Goal: Task Accomplishment & Management: Complete application form

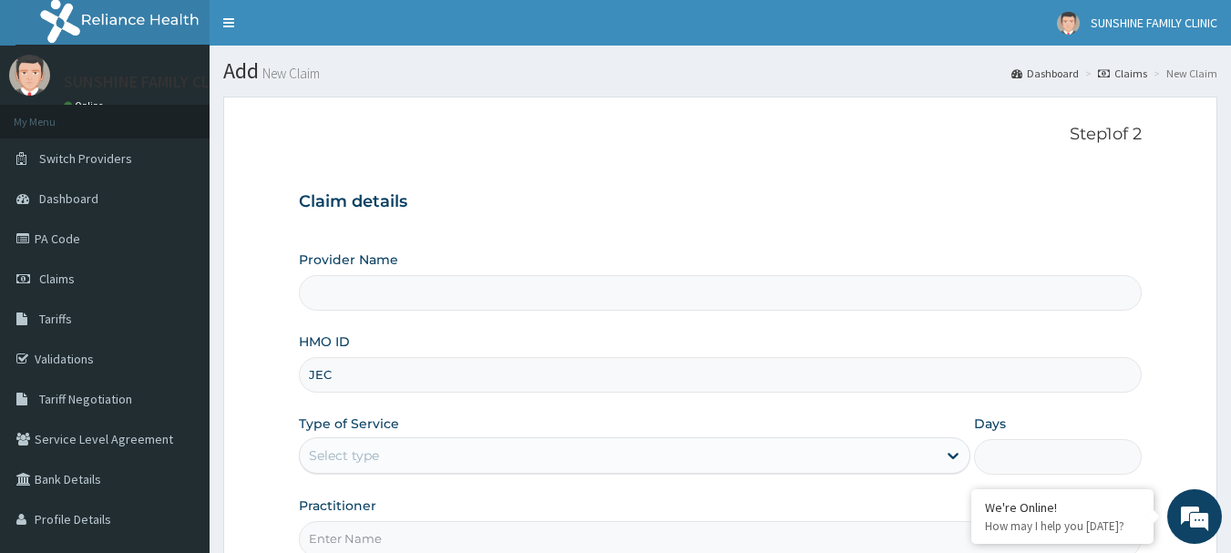
type input "JEC/10012/A"
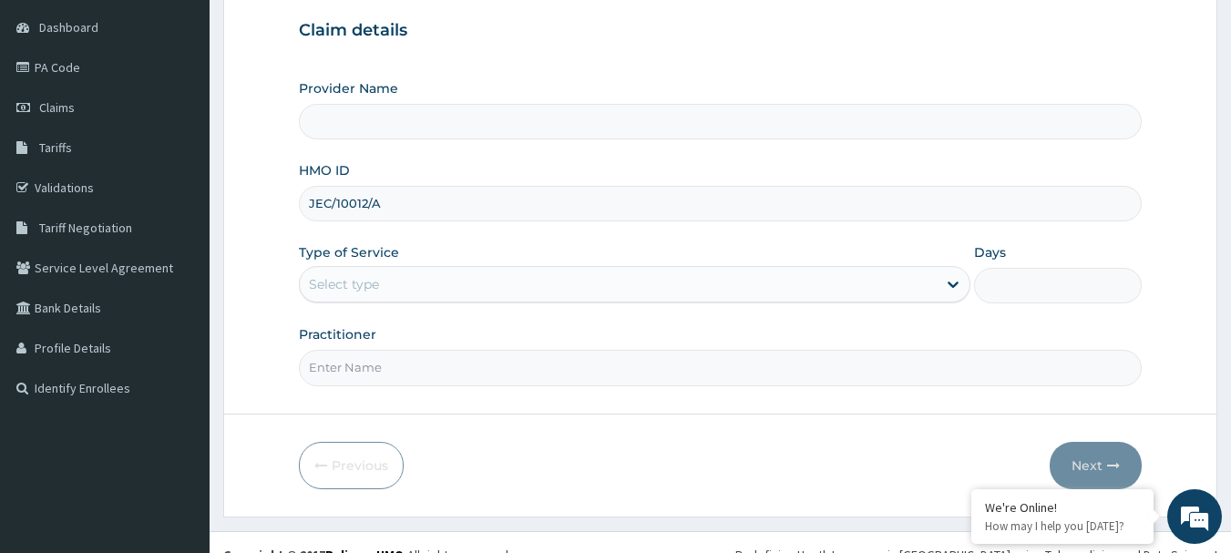
scroll to position [176, 0]
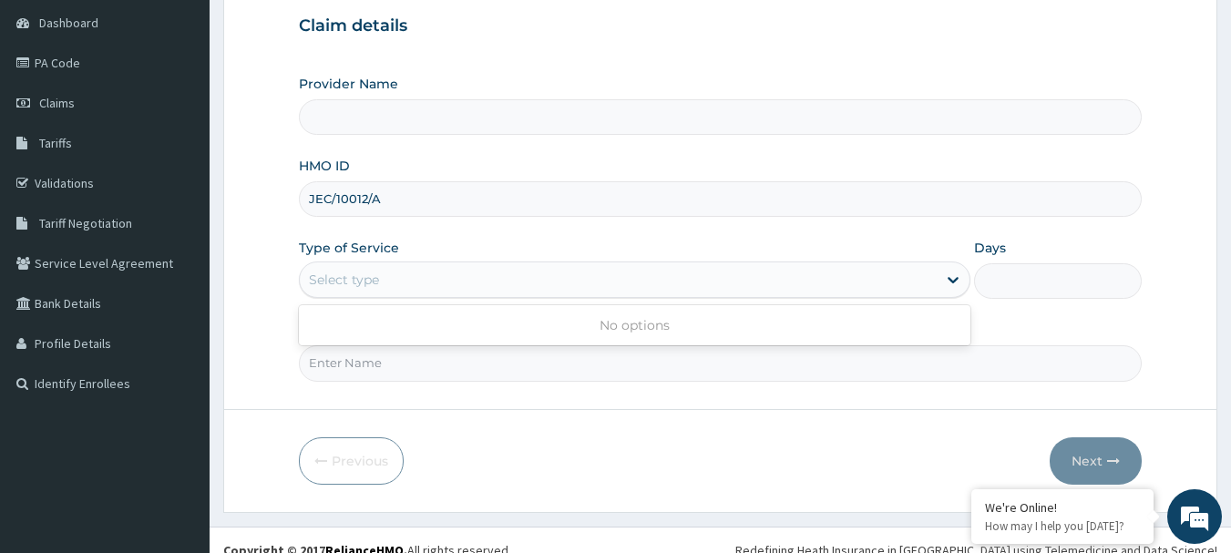
click at [475, 276] on div "Select type" at bounding box center [618, 279] width 637 height 29
click at [367, 289] on div "Select type" at bounding box center [344, 280] width 70 height 18
click at [353, 276] on div "Select type" at bounding box center [344, 280] width 70 height 18
click at [372, 113] on input "Provider Name" at bounding box center [721, 117] width 844 height 36
click at [386, 126] on input "Provider Name" at bounding box center [721, 117] width 844 height 36
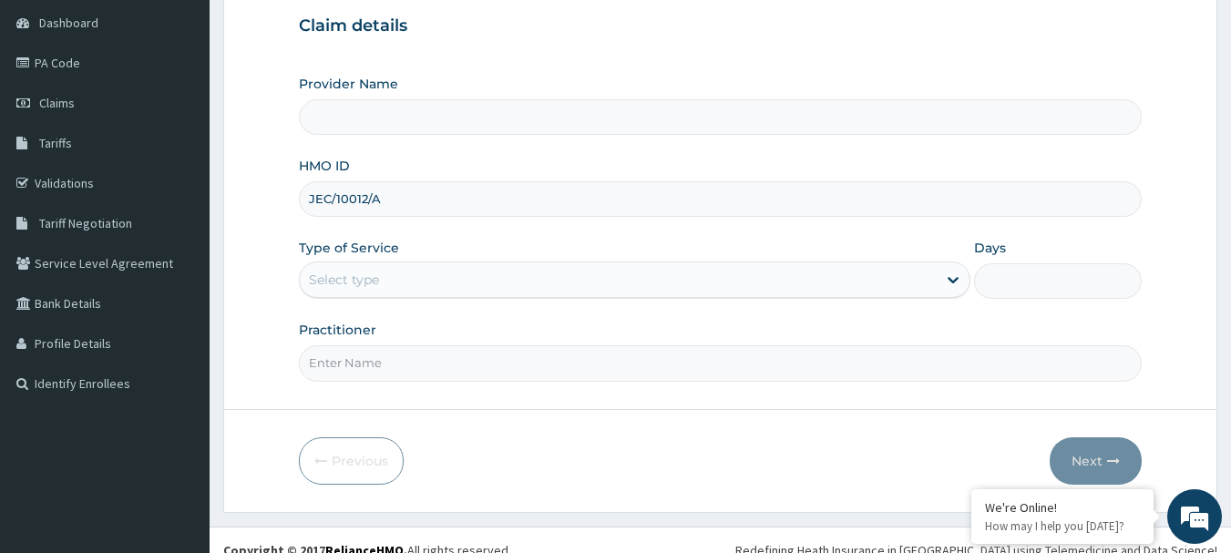
click at [386, 126] on input "Provider Name" at bounding box center [721, 117] width 844 height 36
drag, startPoint x: 386, startPoint y: 126, endPoint x: 87, endPoint y: -40, distance: 341.7
click at [87, 0] on html "R EL Toggle navigation SUNSHINE FAMILY CLINIC SUNSHINE FAMILY CLINIC - [EMAIL_A…" at bounding box center [615, 198] width 1231 height 749
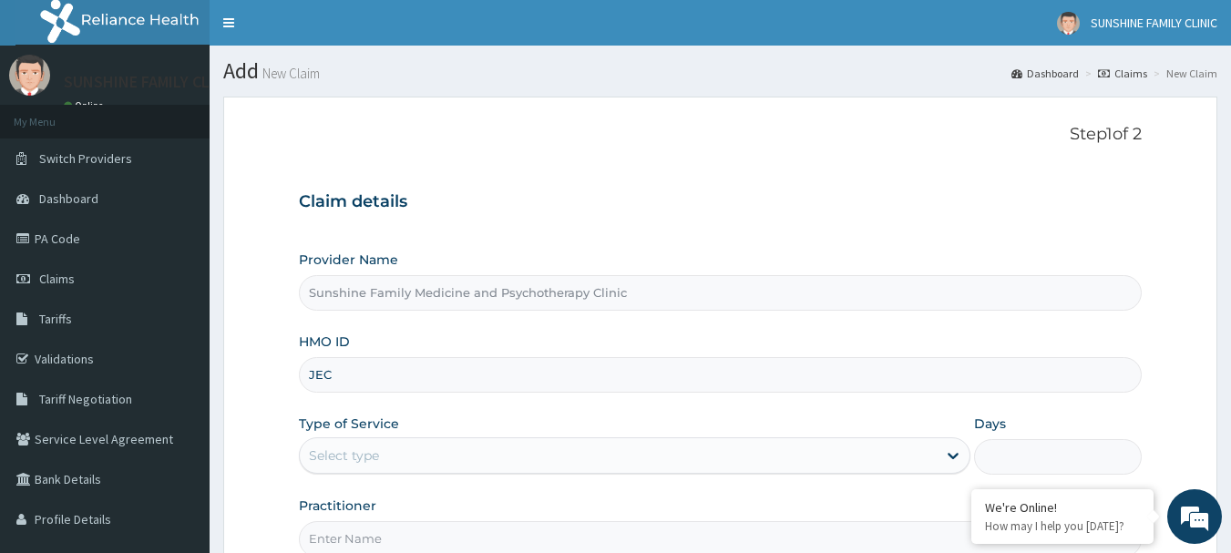
type input "JEC/10012/A"
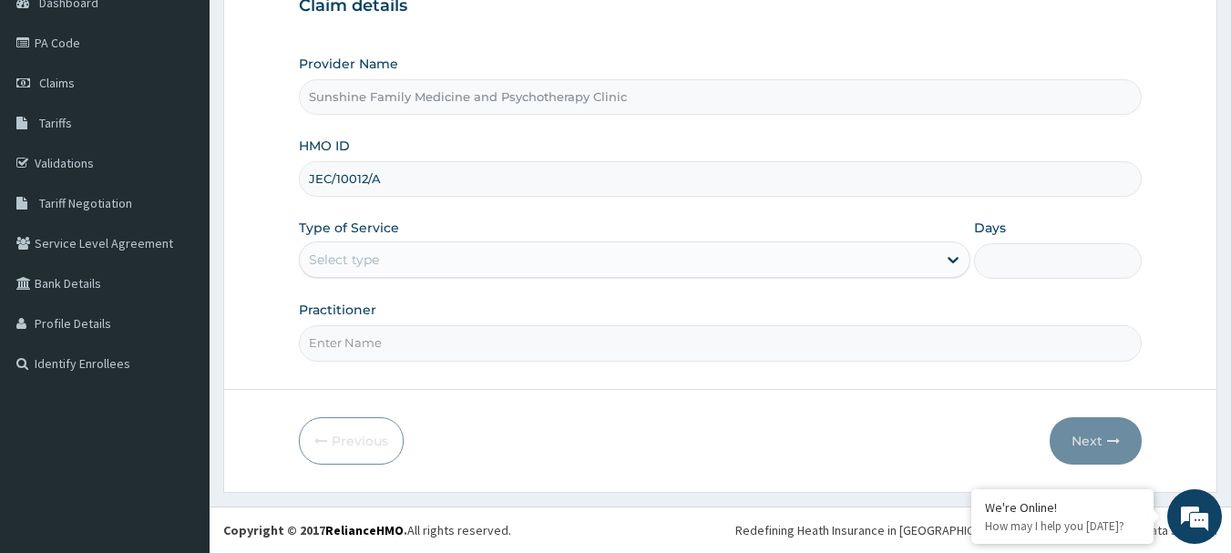
click at [511, 264] on div "Select type" at bounding box center [618, 259] width 637 height 29
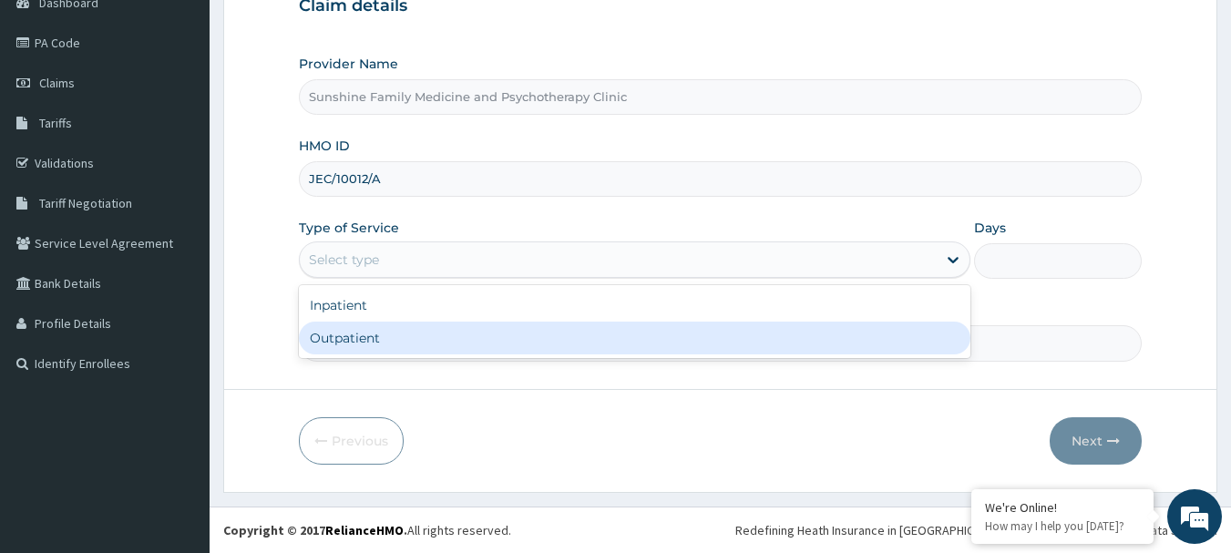
click at [421, 324] on div "Outpatient" at bounding box center [634, 338] width 671 height 33
type input "1"
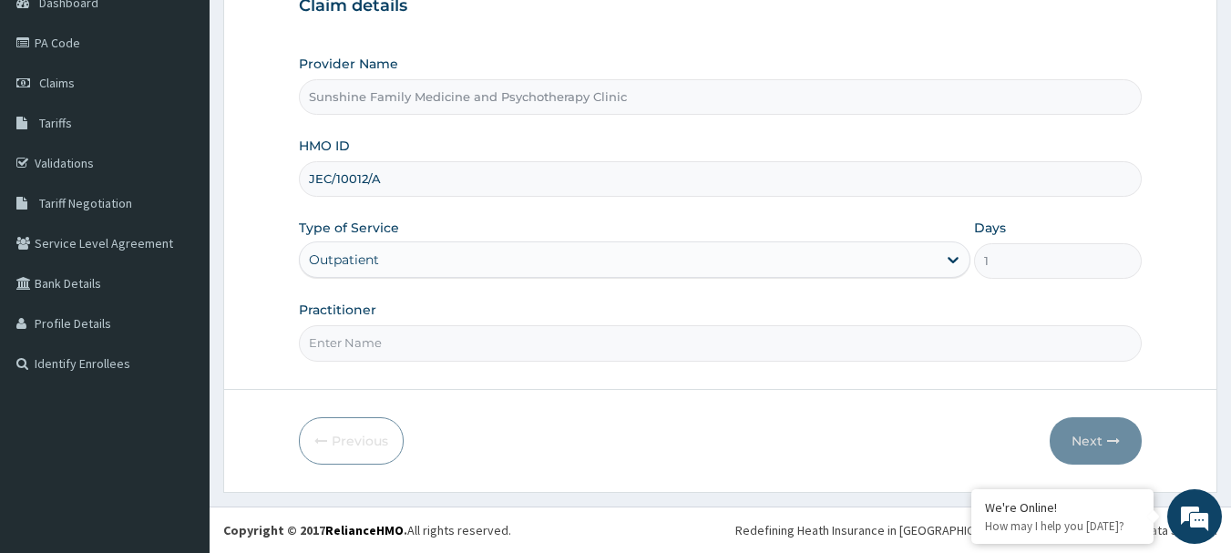
click at [380, 343] on input "Practitioner" at bounding box center [721, 343] width 844 height 36
type input "DR CHIKA ANIRETO"
click at [1073, 444] on button "Next" at bounding box center [1095, 440] width 92 height 47
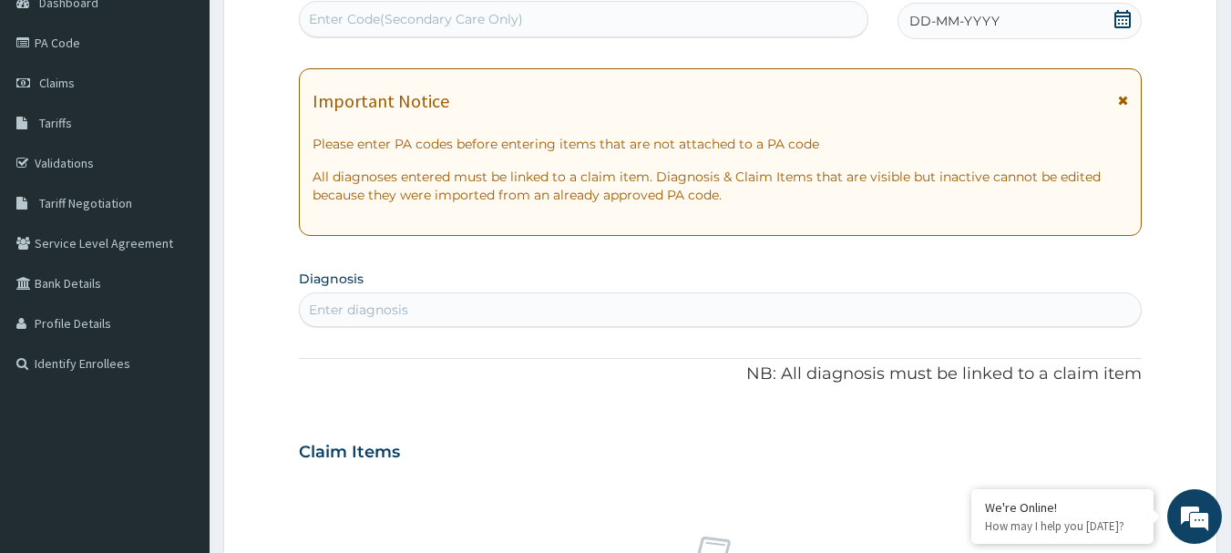
click at [503, 11] on div "Enter Code(Secondary Care Only)" at bounding box center [416, 19] width 214 height 18
paste input "PA/E54135"
type input "PA/E54135"
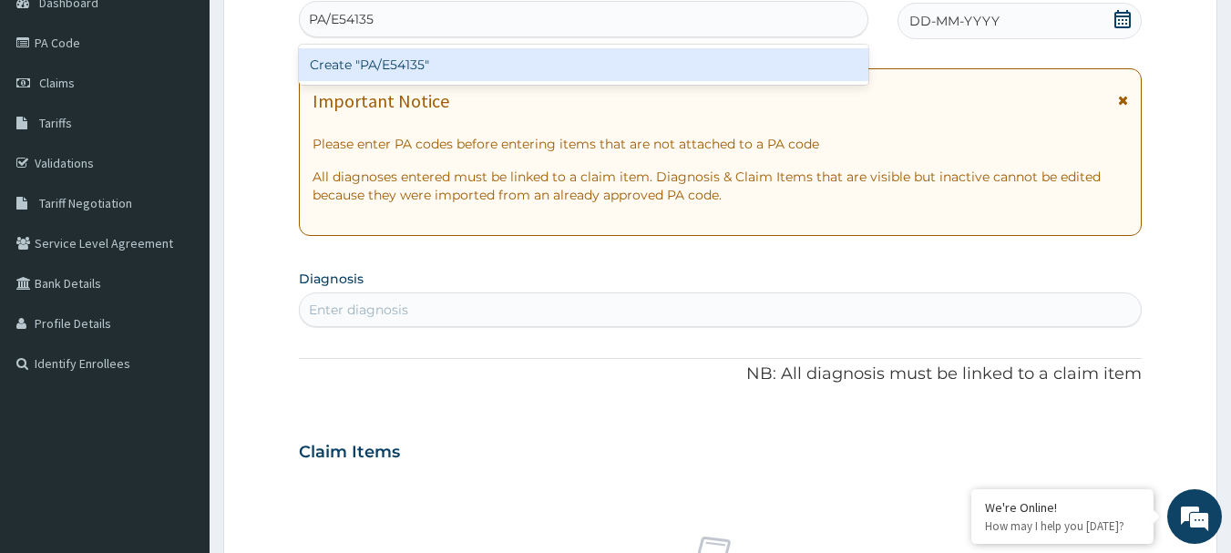
click at [441, 73] on div "Create "PA/E54135"" at bounding box center [584, 64] width 570 height 33
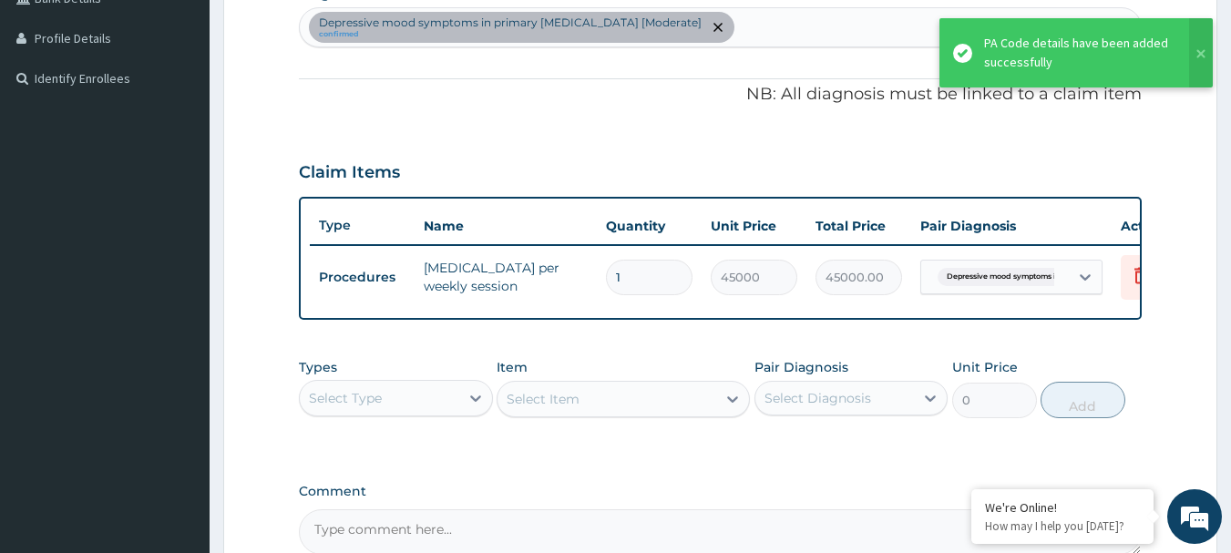
scroll to position [688, 0]
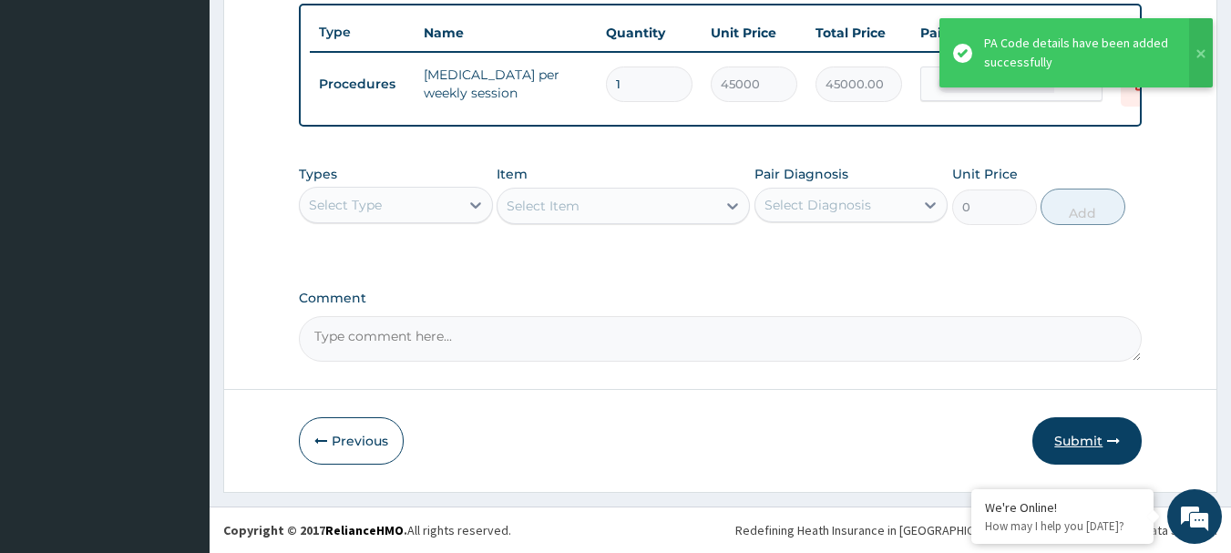
click at [1067, 459] on button "Submit" at bounding box center [1086, 440] width 109 height 47
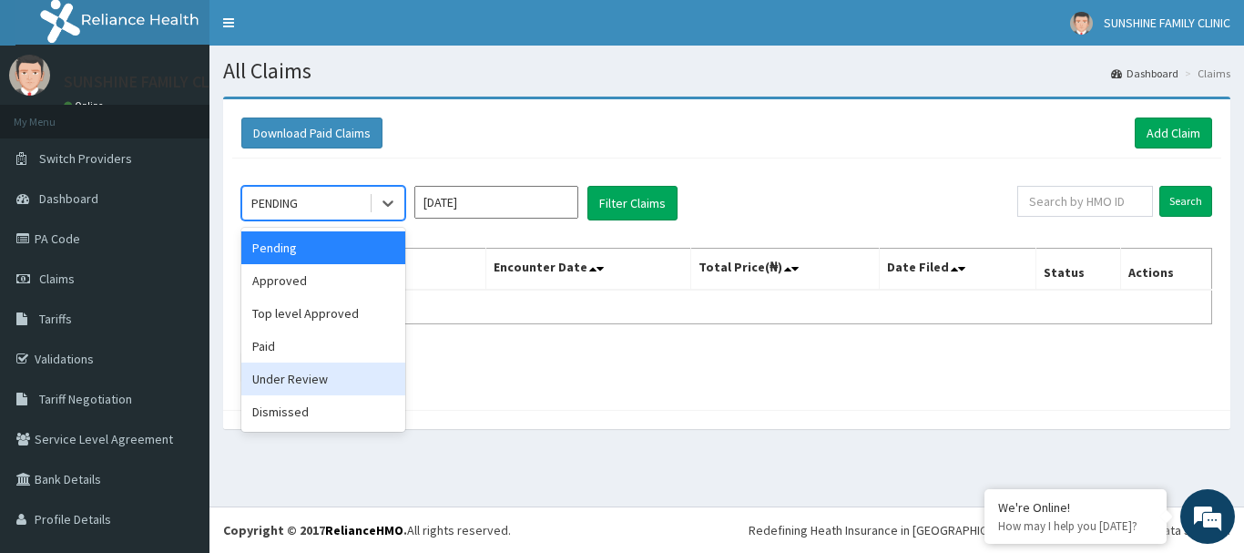
click at [267, 375] on div "Under Review" at bounding box center [323, 379] width 164 height 33
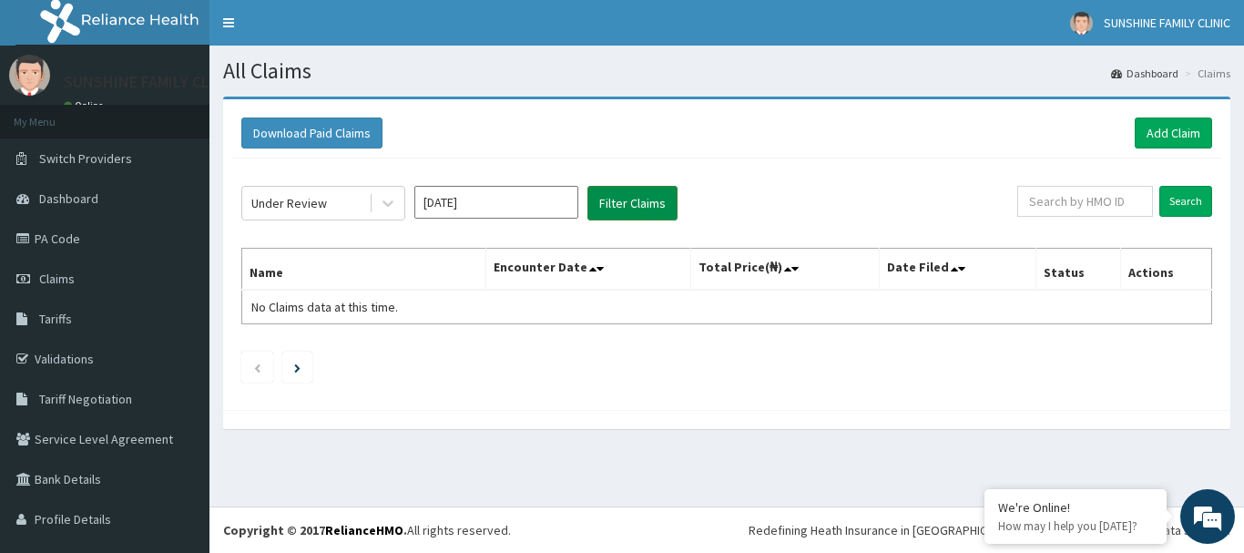
click at [630, 211] on button "Filter Claims" at bounding box center [633, 203] width 90 height 35
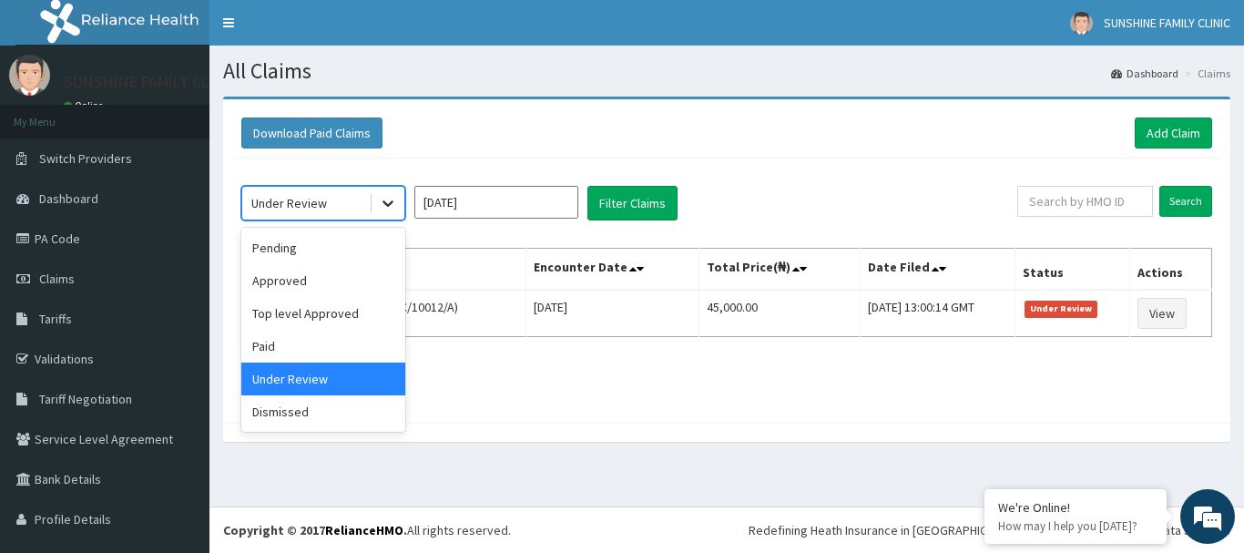
click at [383, 206] on icon at bounding box center [388, 203] width 18 height 18
click at [303, 280] on div "Approved" at bounding box center [323, 280] width 164 height 33
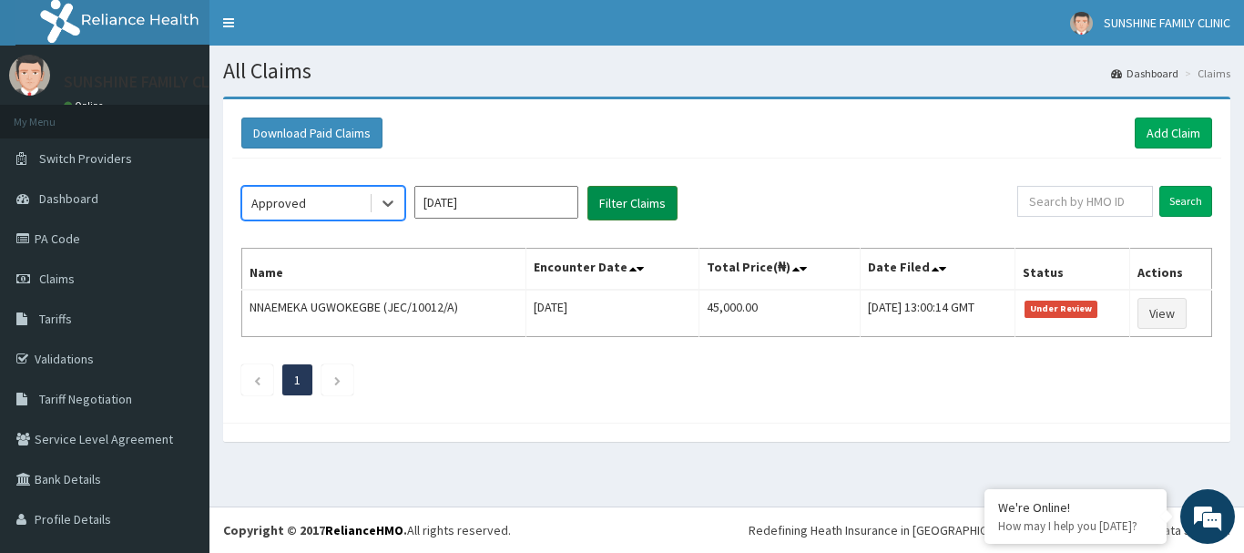
click at [623, 199] on button "Filter Claims" at bounding box center [633, 203] width 90 height 35
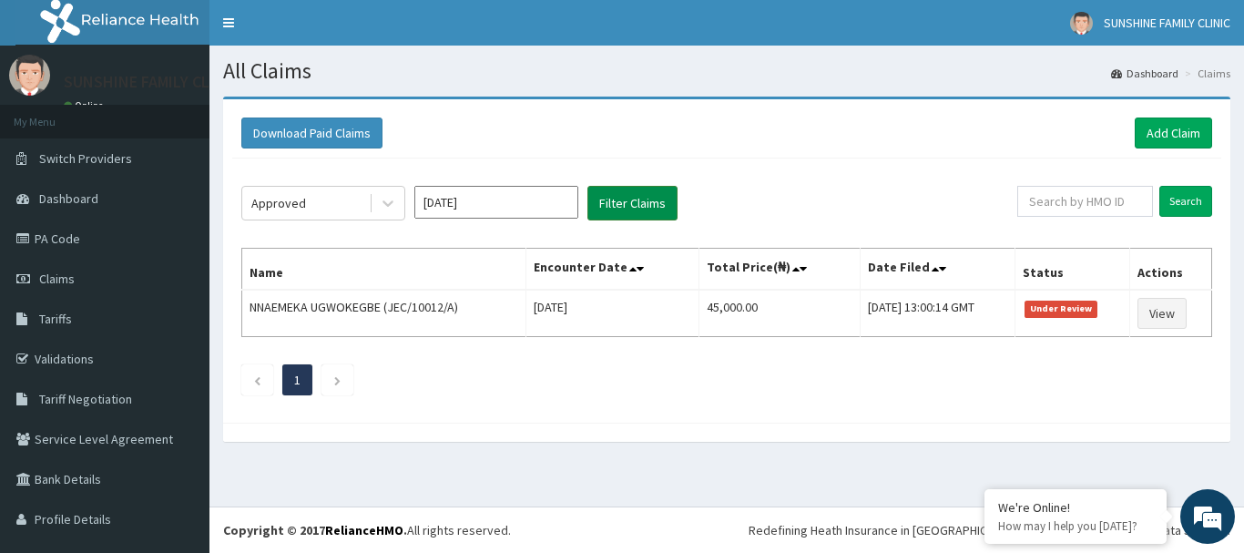
click at [623, 199] on button "Filter Claims" at bounding box center [633, 203] width 90 height 35
drag, startPoint x: 623, startPoint y: 199, endPoint x: 289, endPoint y: -83, distance: 437.0
click at [289, 0] on html "R EL Toggle navigation SUNSHINE FAMILY CLINIC SUNSHINE FAMILY CLINIC - [EMAIL_A…" at bounding box center [622, 276] width 1244 height 553
